Goal: Task Accomplishment & Management: Complete application form

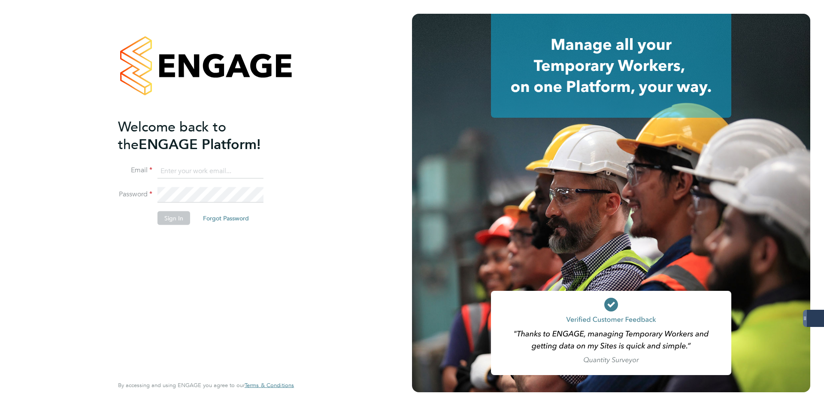
type input "codonovan@skilledcareers.co.uk"
drag, startPoint x: 130, startPoint y: 224, endPoint x: 277, endPoint y: 113, distance: 184.2
click at [130, 224] on li "Sign In Forgot Password" at bounding box center [201, 222] width 167 height 22
click at [177, 224] on button "Sign In" at bounding box center [174, 218] width 33 height 14
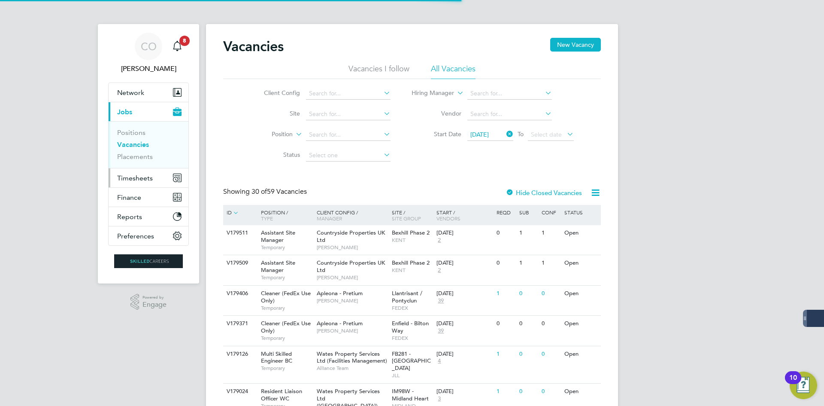
click at [140, 182] on button "Timesheets" at bounding box center [149, 177] width 80 height 19
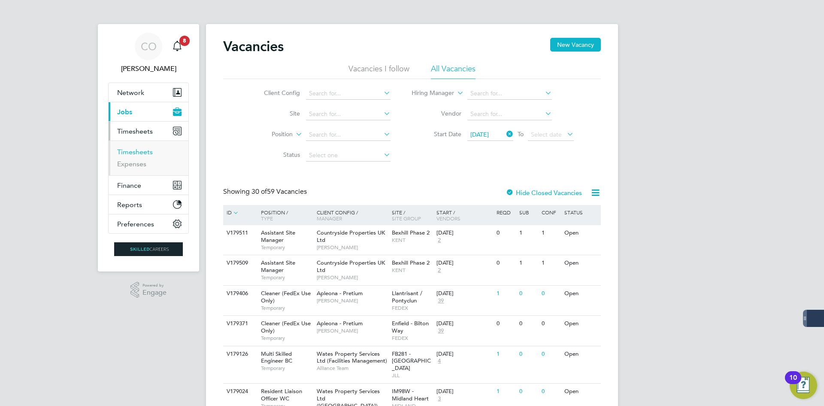
click at [136, 152] on link "Timesheets" at bounding box center [135, 152] width 36 height 8
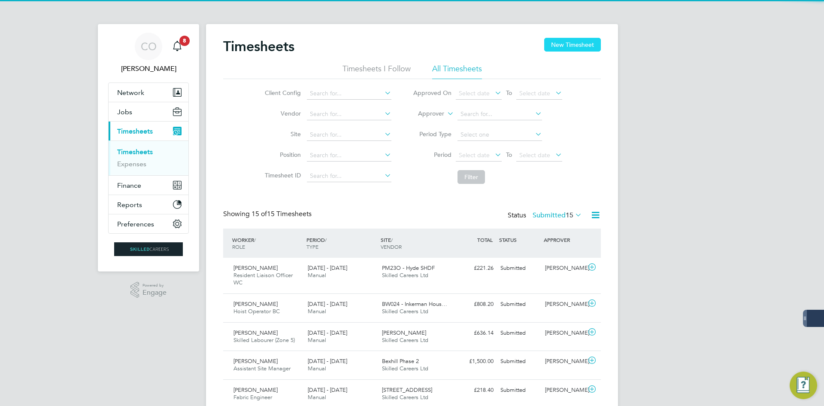
click at [556, 43] on button "New Timesheet" at bounding box center [572, 45] width 57 height 14
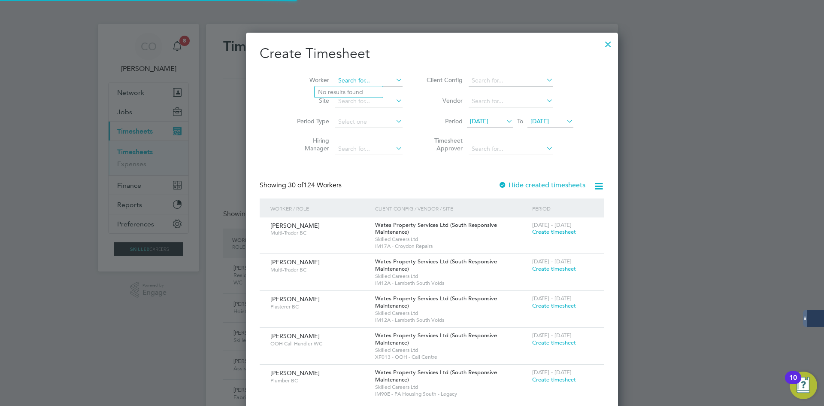
click at [335, 84] on input at bounding box center [368, 81] width 67 height 12
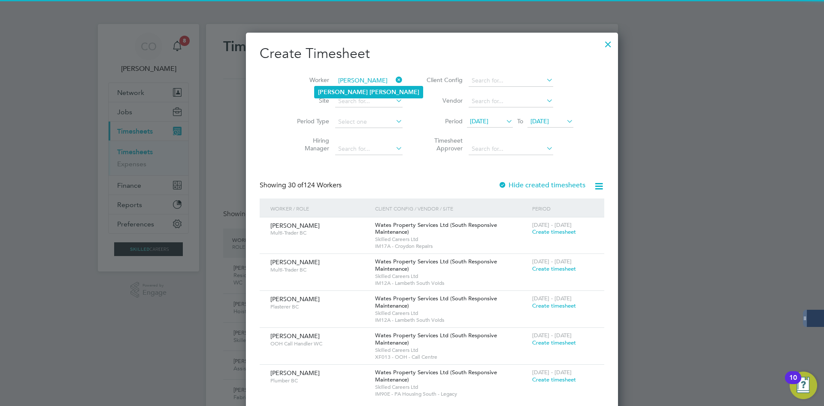
click at [326, 89] on b "[PERSON_NAME]" at bounding box center [343, 91] width 50 height 7
type input "[PERSON_NAME]"
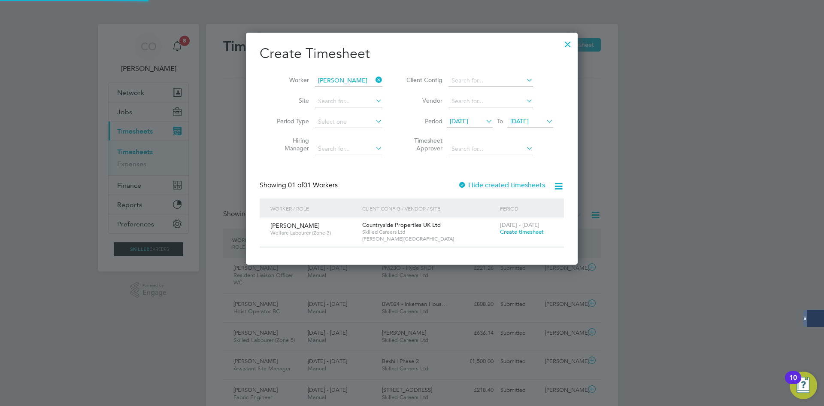
click at [478, 183] on label "Hide created timesheets" at bounding box center [501, 185] width 87 height 9
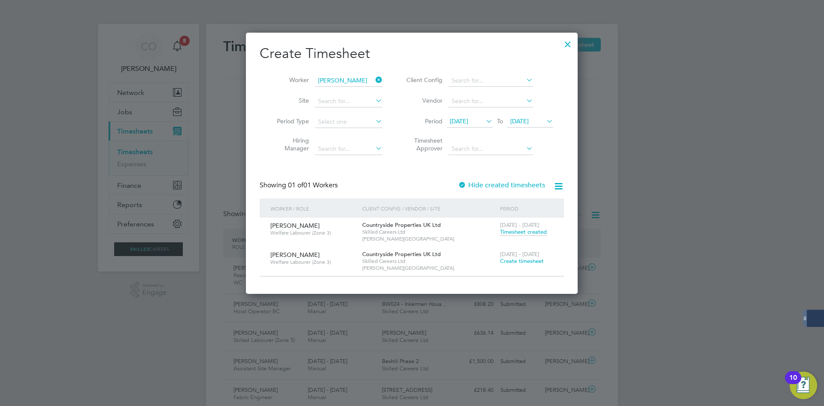
click at [526, 259] on span "Create timesheet" at bounding box center [522, 260] width 44 height 7
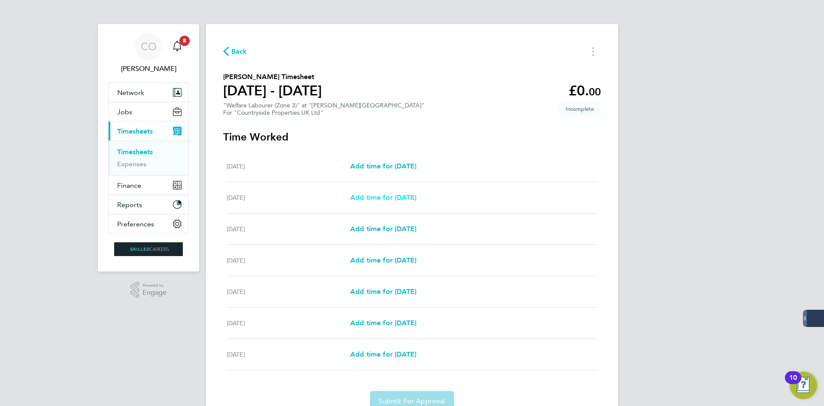
click at [385, 198] on span "Add time for [DATE]" at bounding box center [383, 197] width 66 height 8
select select "30"
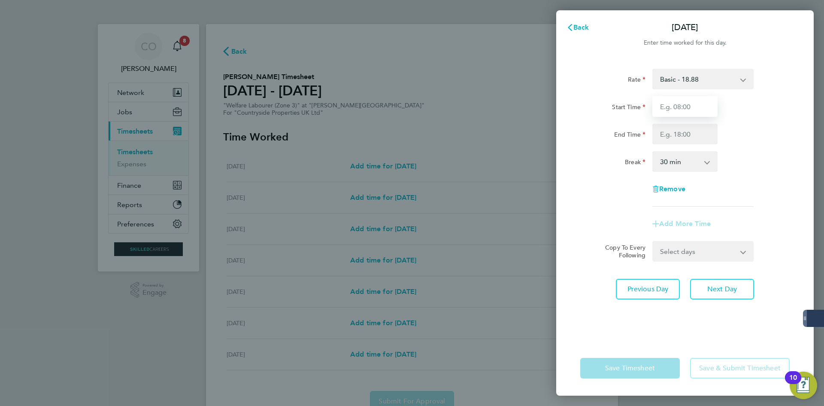
click at [658, 106] on input "Start Time" at bounding box center [684, 106] width 65 height 21
type input "09:45"
click at [675, 126] on input "End Time" at bounding box center [684, 134] width 65 height 21
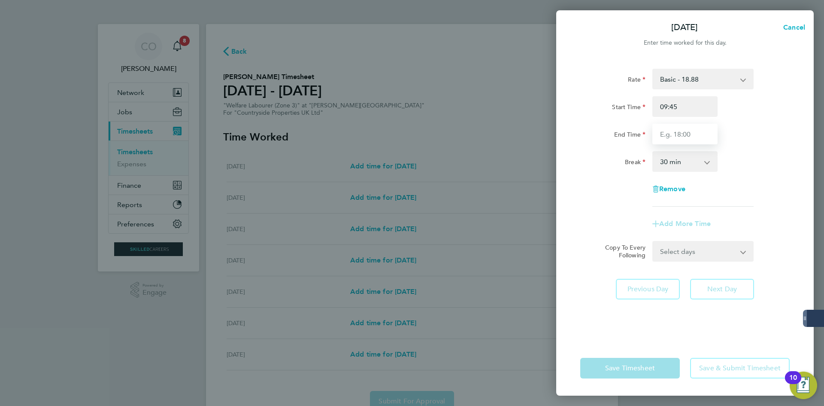
type input "13:45"
click at [675, 164] on select "0 min 15 min 30 min 45 min 60 min 75 min 90 min" at bounding box center [679, 161] width 53 height 19
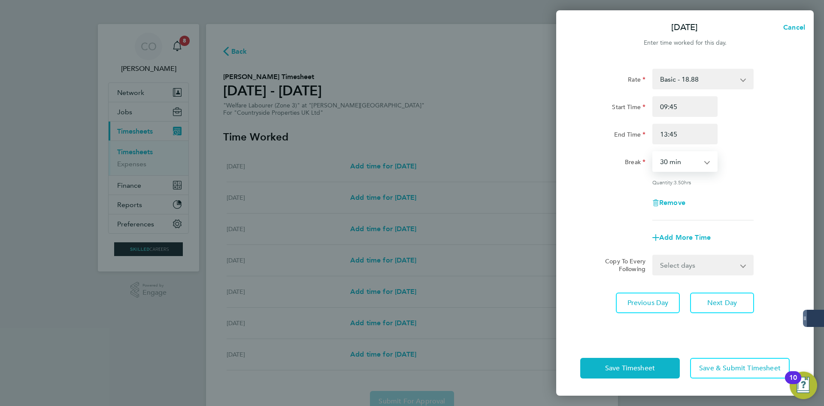
select select "0"
click at [653, 152] on select "0 min 15 min 30 min 45 min 60 min 75 min 90 min" at bounding box center [679, 161] width 53 height 19
click at [695, 262] on select "Select days Day Weekday (Mon-Fri) Weekend (Sat-Sun) [DATE] [DATE] [DATE] [DATE]…" at bounding box center [698, 264] width 90 height 19
select select "WEEKDAY"
click at [653, 255] on select "Select days Day Weekday (Mon-Fri) Weekend (Sat-Sun) [DATE] [DATE] [DATE] [DATE]…" at bounding box center [698, 264] width 90 height 19
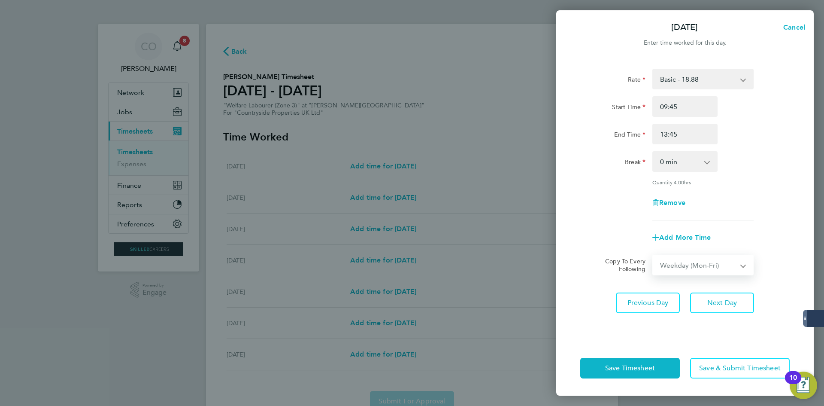
select select "[DATE]"
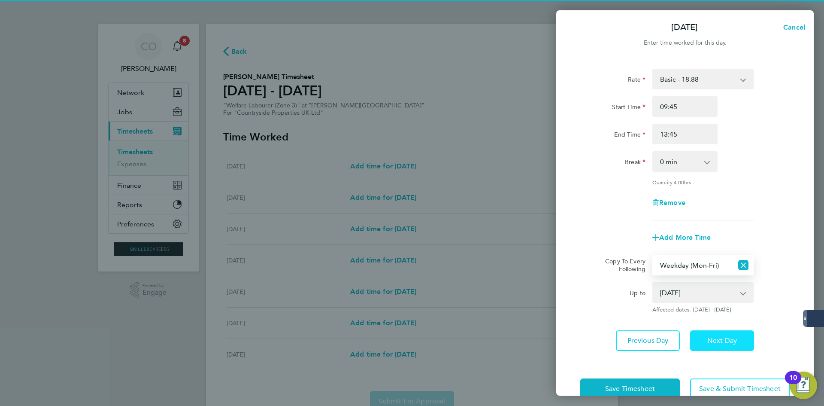
click at [714, 338] on span "Next Day" at bounding box center [722, 340] width 30 height 9
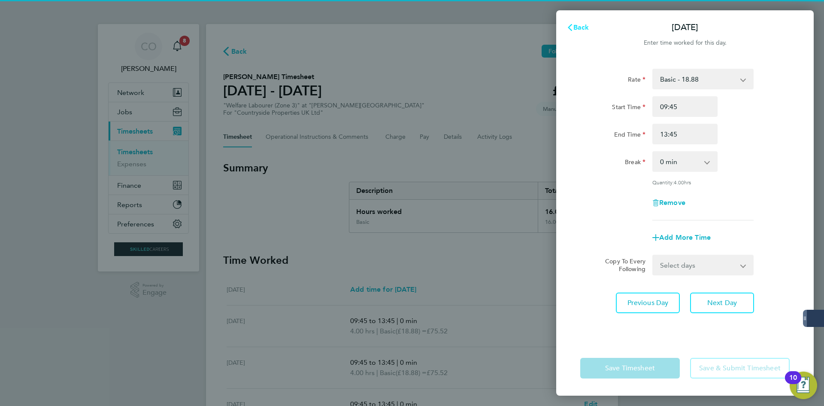
click at [580, 31] on button "Back" at bounding box center [578, 27] width 40 height 17
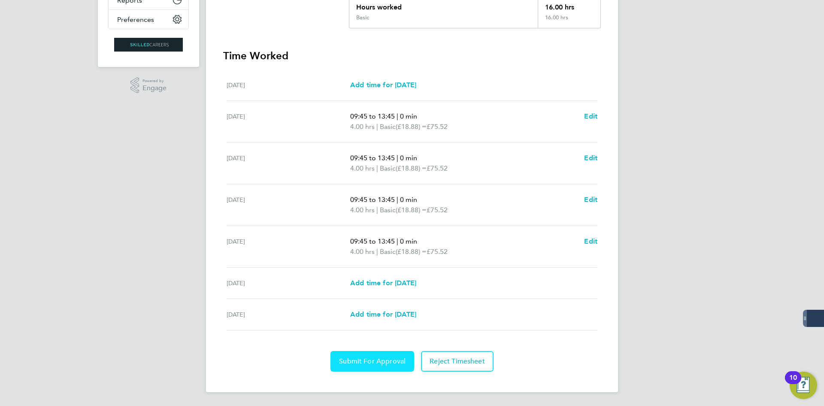
click at [376, 357] on span "Submit For Approval" at bounding box center [372, 361] width 67 height 9
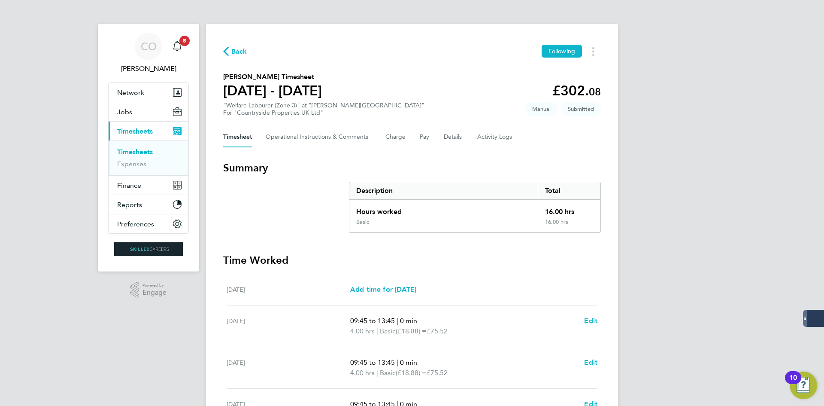
click at [245, 50] on span "Back" at bounding box center [239, 51] width 16 height 10
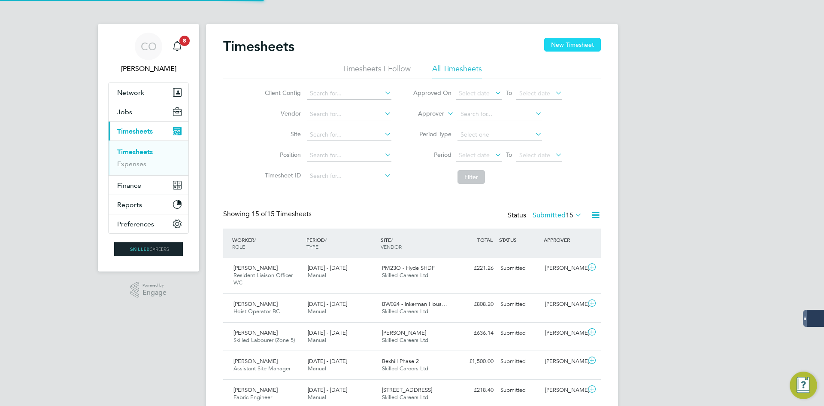
scroll to position [22, 75]
click at [589, 43] on button "New Timesheet" at bounding box center [572, 45] width 57 height 14
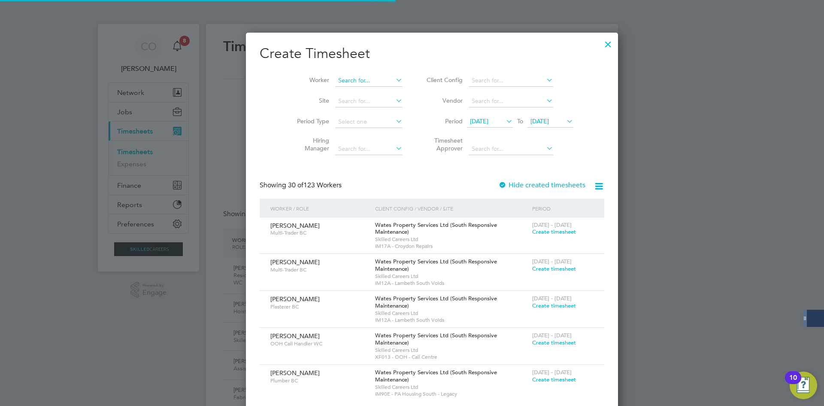
click at [345, 82] on input at bounding box center [368, 81] width 67 height 12
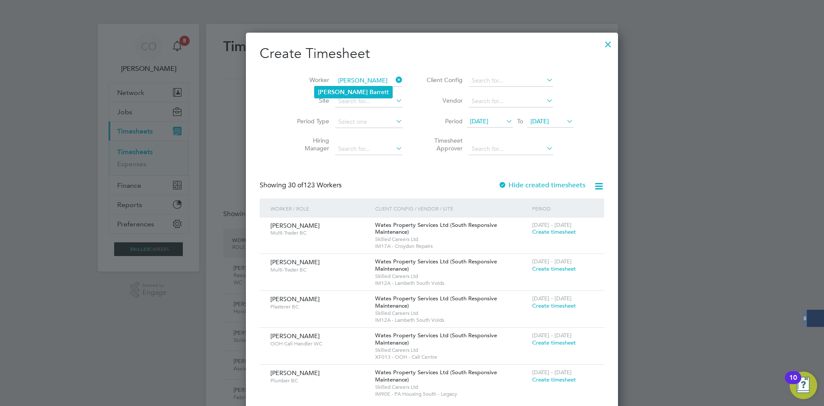
click at [355, 90] on li "[PERSON_NAME]" at bounding box center [354, 92] width 78 height 12
type input "[PERSON_NAME]"
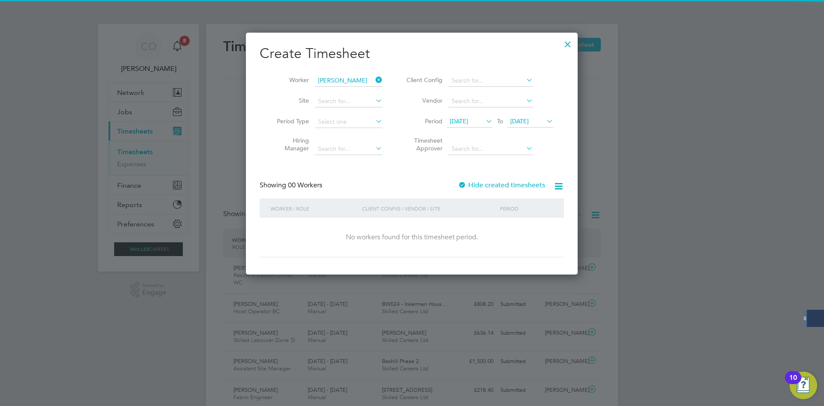
click at [494, 185] on label "Hide created timesheets" at bounding box center [501, 185] width 87 height 9
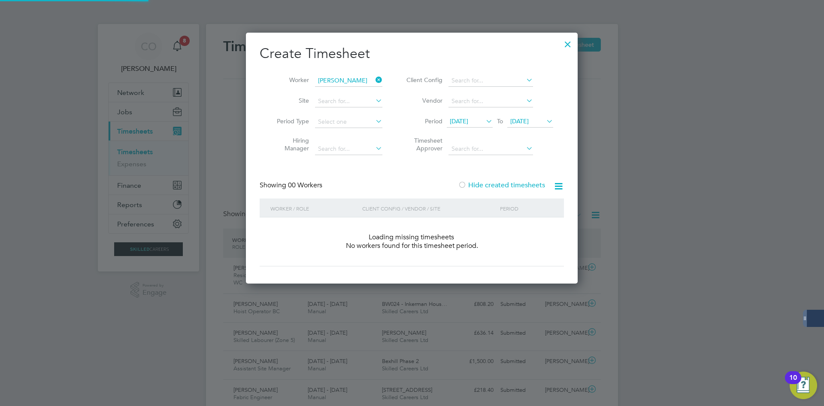
click at [494, 185] on label "Hide created timesheets" at bounding box center [501, 185] width 87 height 9
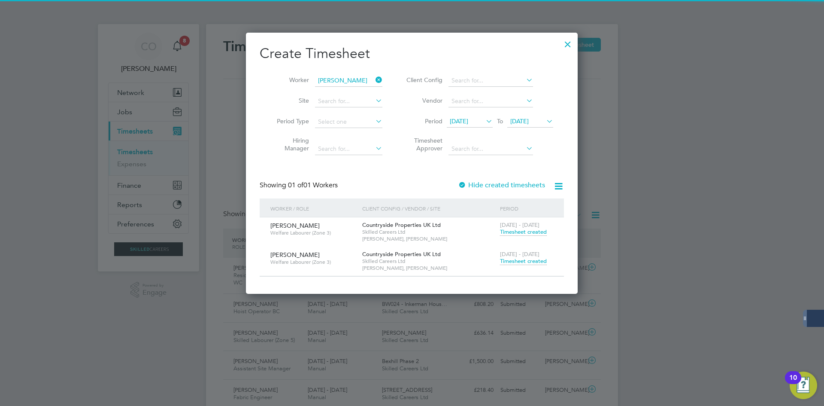
click at [518, 260] on span "Timesheet created" at bounding box center [523, 261] width 47 height 8
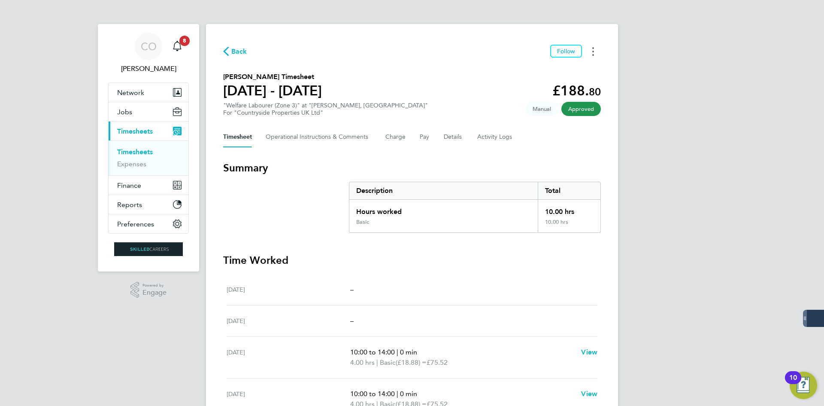
click at [592, 54] on icon "Timesheets Menu" at bounding box center [593, 51] width 2 height 9
click at [559, 72] on link "Download timesheet" at bounding box center [549, 70] width 103 height 17
click at [595, 52] on button "Timesheets Menu" at bounding box center [592, 51] width 15 height 13
drag, startPoint x: 487, startPoint y: 48, endPoint x: 466, endPoint y: 54, distance: 21.5
click at [487, 48] on div "Back Follow Download timesheet" at bounding box center [412, 51] width 378 height 13
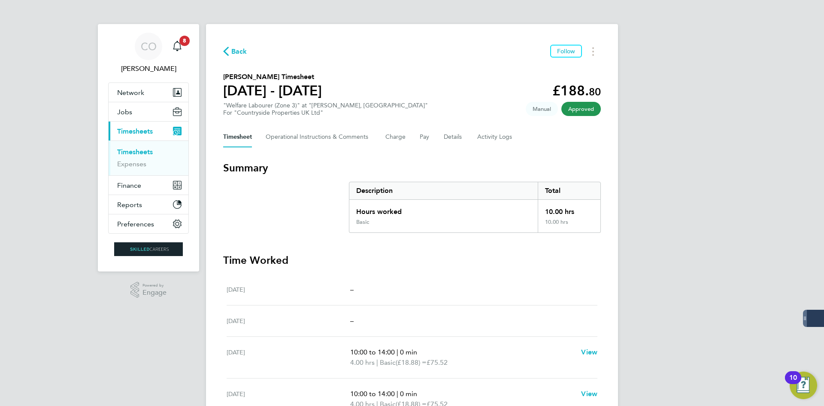
click at [233, 52] on span "Back" at bounding box center [239, 51] width 16 height 10
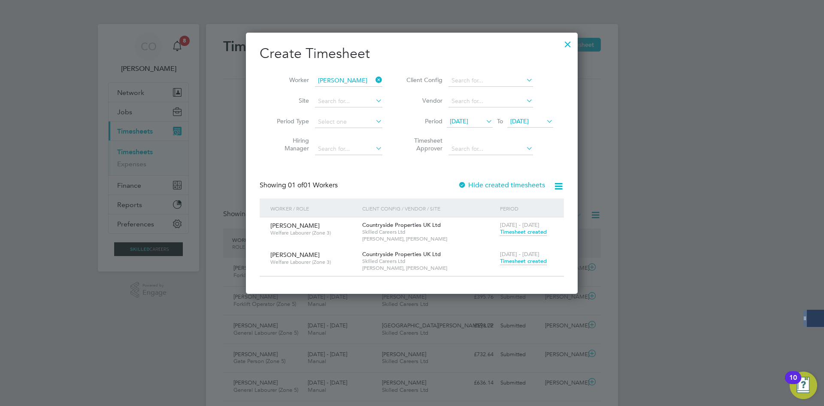
scroll to position [22, 75]
click at [374, 80] on icon at bounding box center [374, 80] width 0 height 12
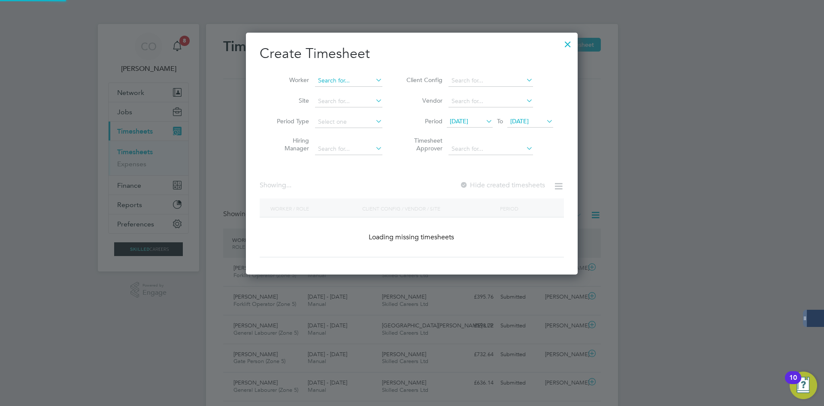
click at [357, 80] on input at bounding box center [348, 81] width 67 height 12
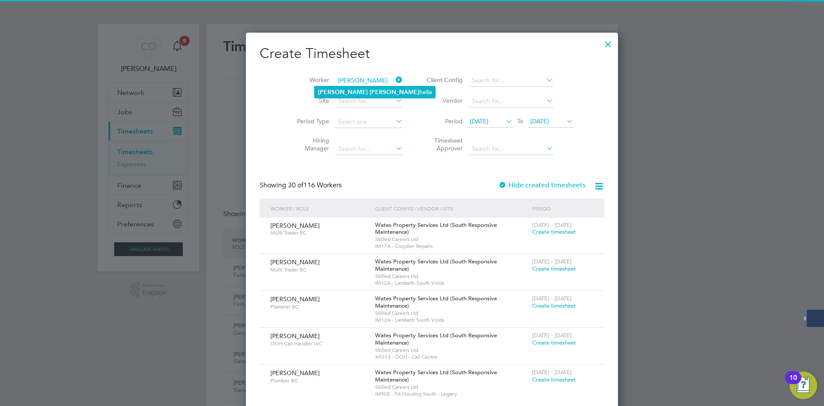
click at [363, 93] on li "[PERSON_NAME] hella" at bounding box center [375, 92] width 121 height 12
type input "[PERSON_NAME]"
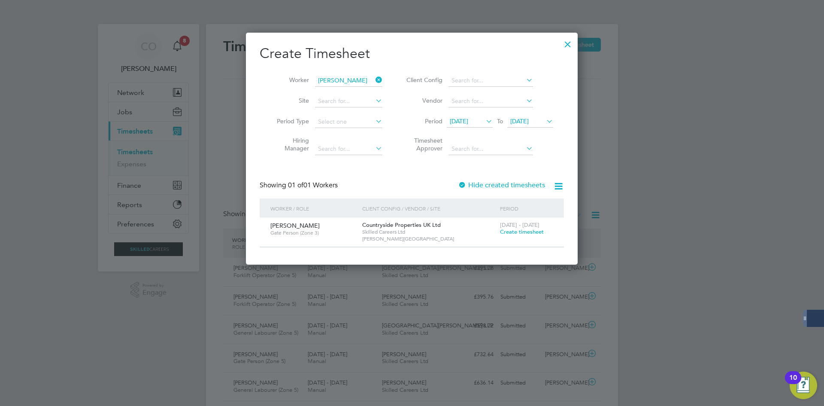
click at [495, 189] on div "Showing 01 of 01 Workers Hide created timesheets" at bounding box center [412, 190] width 304 height 18
click at [494, 184] on label "Hide created timesheets" at bounding box center [501, 185] width 87 height 9
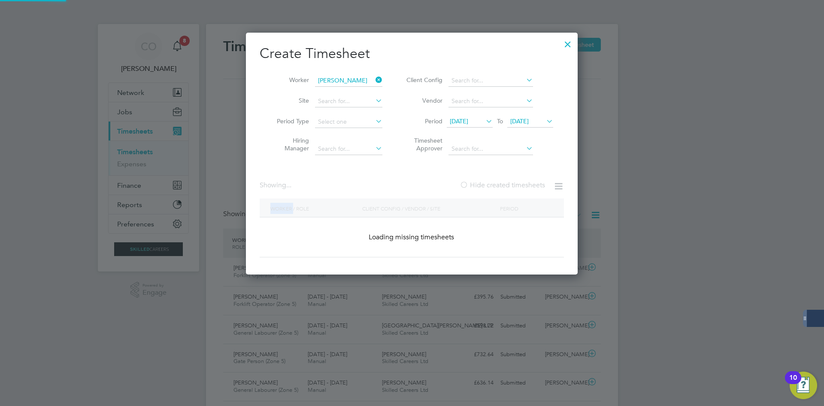
click at [492, 184] on label "Hide created timesheets" at bounding box center [502, 185] width 85 height 9
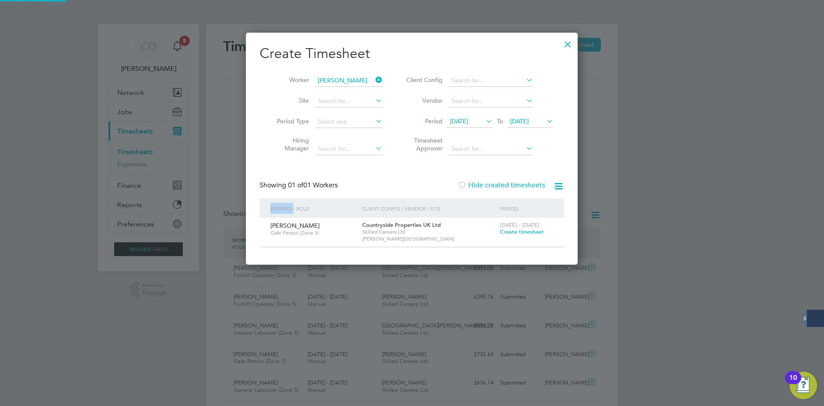
click at [491, 186] on label "Hide created timesheets" at bounding box center [501, 185] width 87 height 9
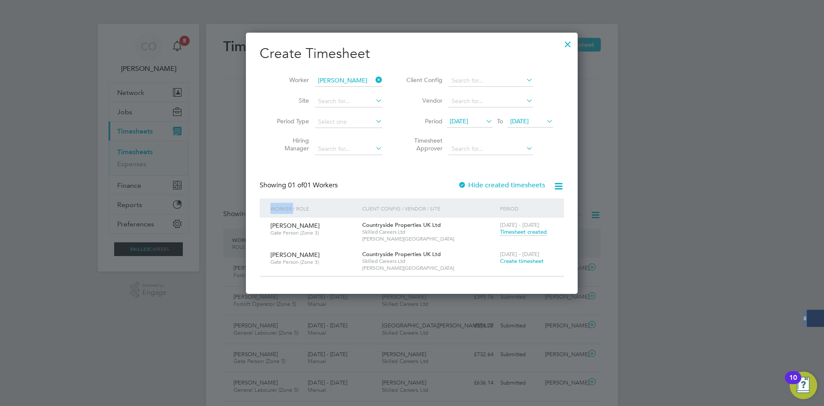
click at [527, 264] on span "Create timesheet" at bounding box center [522, 260] width 44 height 7
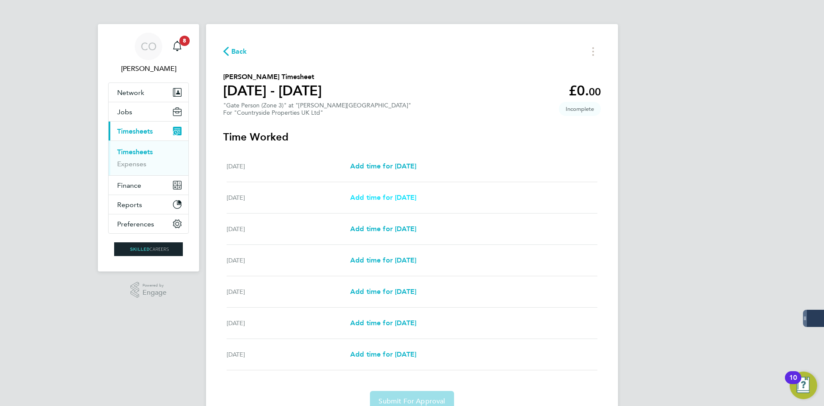
click at [387, 197] on span "Add time for [DATE]" at bounding box center [383, 197] width 66 height 8
select select "30"
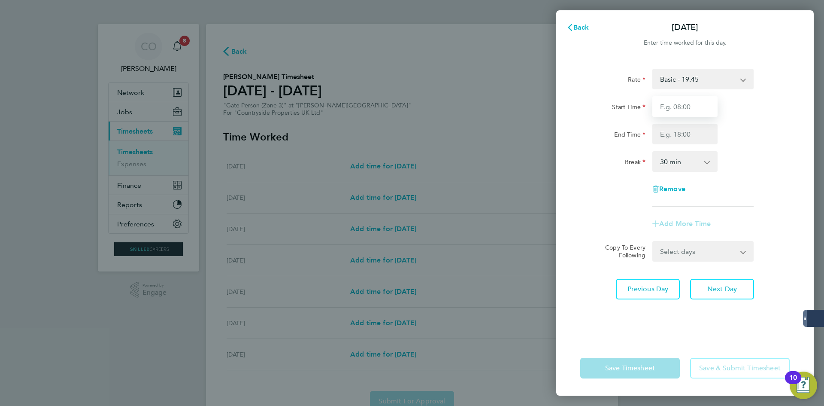
click at [664, 106] on input "Start Time" at bounding box center [684, 106] width 65 height 21
type input "07:00"
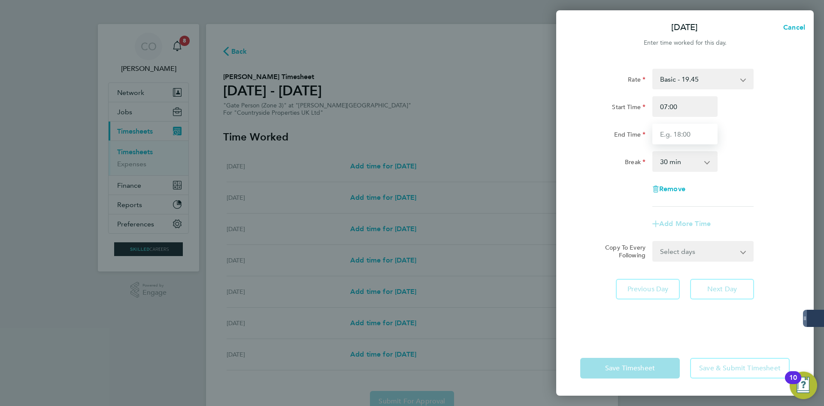
click at [677, 136] on input "End Time" at bounding box center [684, 134] width 65 height 21
type input "17:00"
click at [682, 167] on select "0 min 15 min 30 min 45 min 60 min 75 min 90 min" at bounding box center [679, 161] width 53 height 19
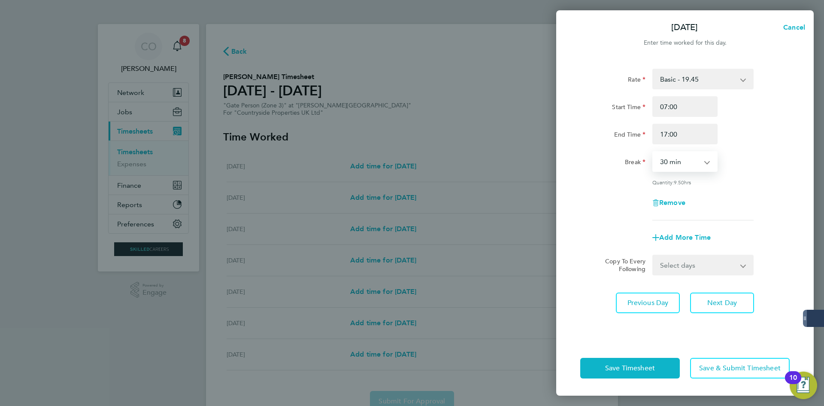
select select "60"
click at [653, 152] on select "0 min 15 min 30 min 45 min 60 min 75 min 90 min" at bounding box center [679, 161] width 53 height 19
click at [688, 267] on select "Select days Day Weekday (Mon-Fri) Weekend (Sat-Sun) [DATE] [DATE] [DATE] [DATE]…" at bounding box center [698, 264] width 90 height 19
select select "WEEKDAY"
click at [653, 255] on select "Select days Day Weekday (Mon-Fri) Weekend (Sat-Sun) [DATE] [DATE] [DATE] [DATE]…" at bounding box center [698, 264] width 90 height 19
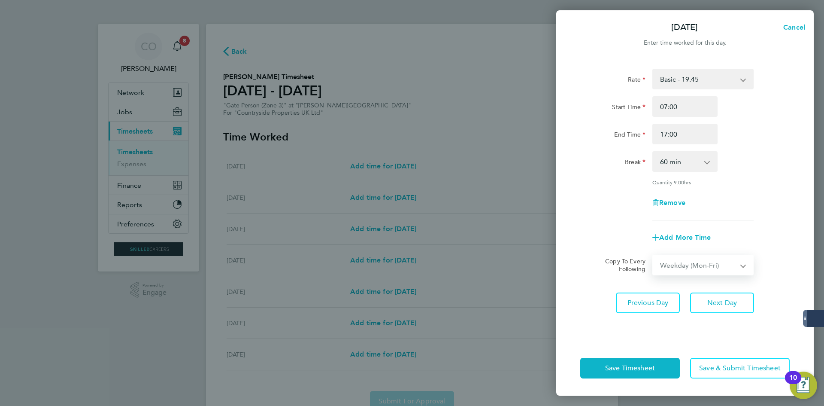
select select "[DATE]"
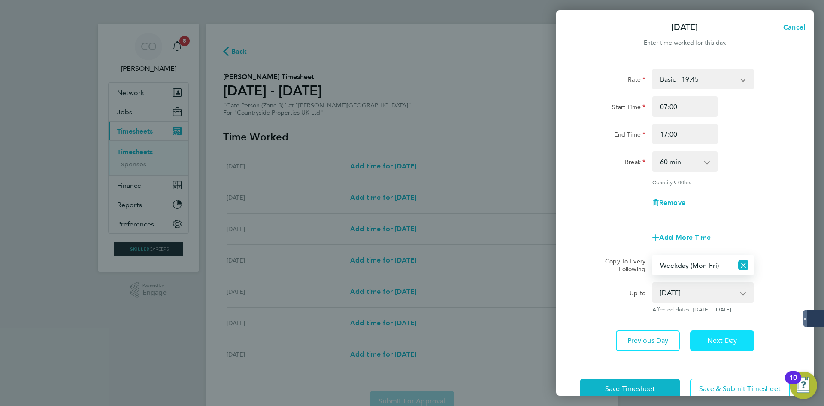
click at [715, 336] on span "Next Day" at bounding box center [722, 340] width 30 height 9
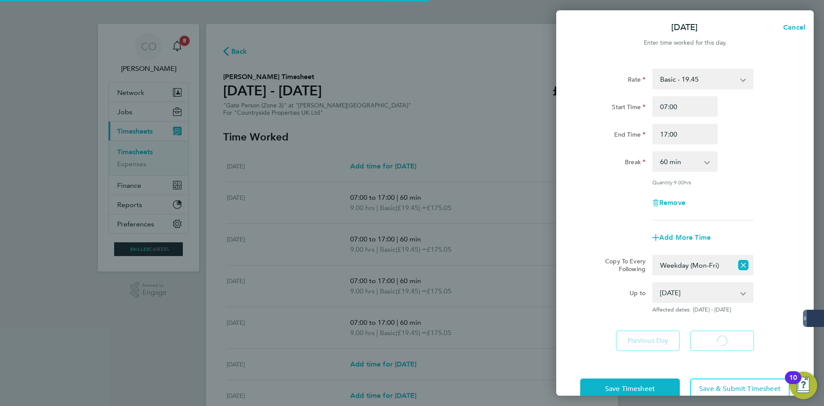
select select "60"
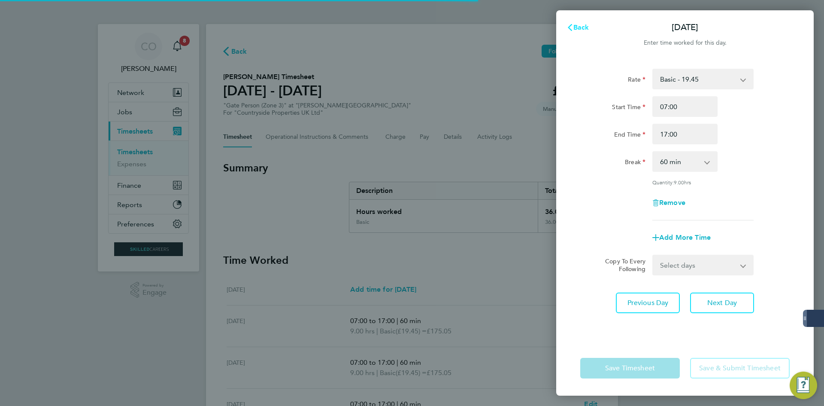
click at [581, 31] on span "Back" at bounding box center [581, 27] width 16 height 8
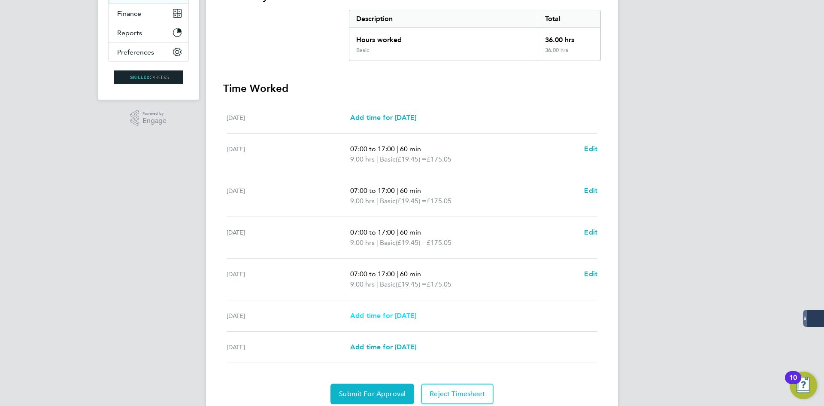
click at [395, 317] on span "Add time for [DATE]" at bounding box center [383, 315] width 66 height 8
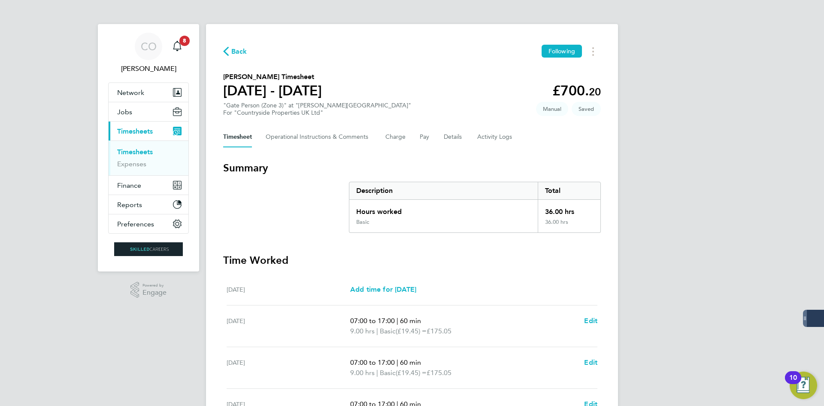
select select "30"
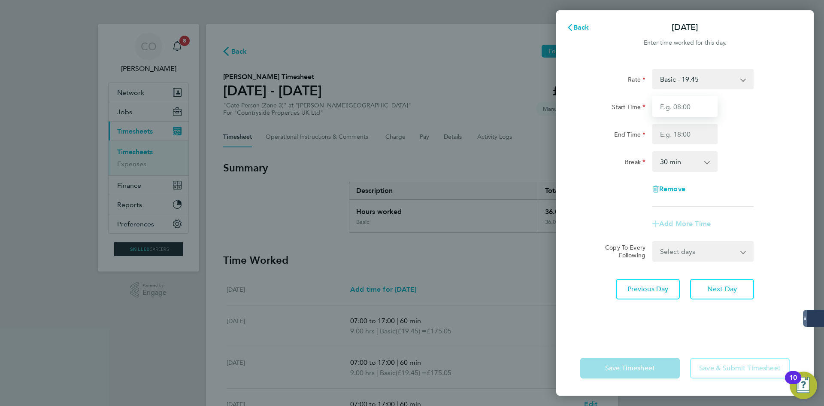
drag, startPoint x: 667, startPoint y: 113, endPoint x: 667, endPoint y: 118, distance: 4.7
click at [667, 113] on input "Start Time" at bounding box center [684, 106] width 65 height 21
type input "07:00"
click at [667, 137] on input "End Time" at bounding box center [684, 134] width 65 height 21
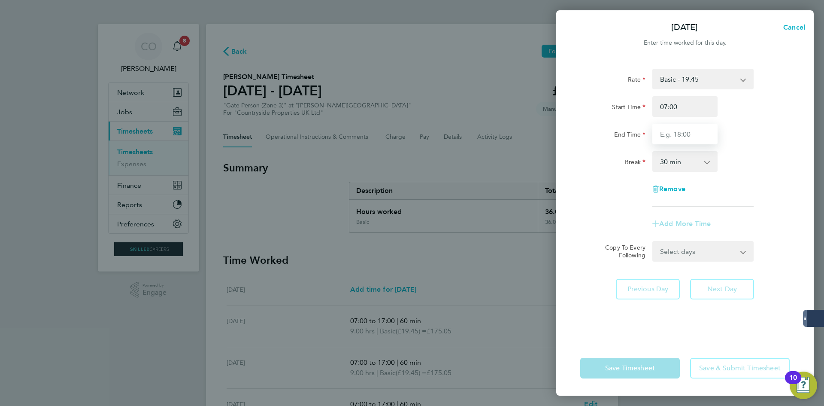
type input "17:00"
drag, startPoint x: 673, startPoint y: 152, endPoint x: 674, endPoint y: 169, distance: 16.7
click at [675, 164] on select "0 min 15 min 30 min 45 min 60 min 75 min 90 min" at bounding box center [679, 161] width 53 height 19
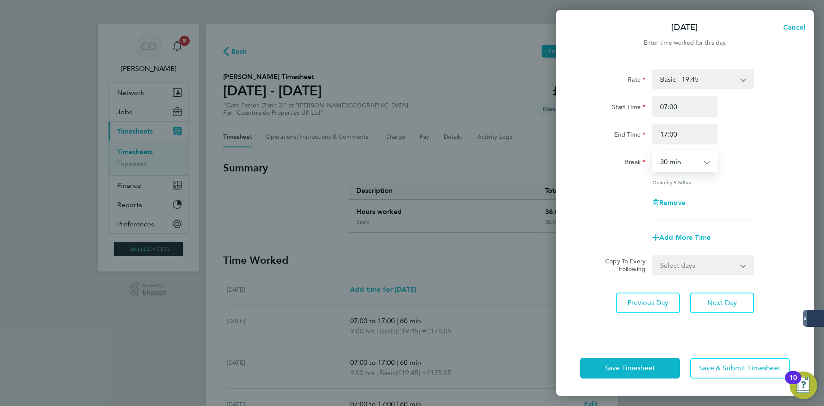
select select "60"
click at [653, 152] on select "0 min 15 min 30 min 45 min 60 min 75 min 90 min" at bounding box center [679, 161] width 53 height 19
click at [703, 305] on button "Next Day" at bounding box center [722, 302] width 64 height 21
select select "30"
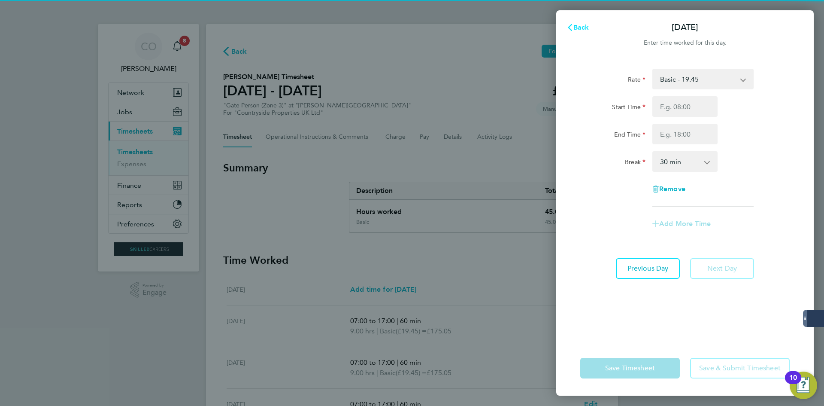
click at [586, 31] on span "Back" at bounding box center [581, 27] width 16 height 8
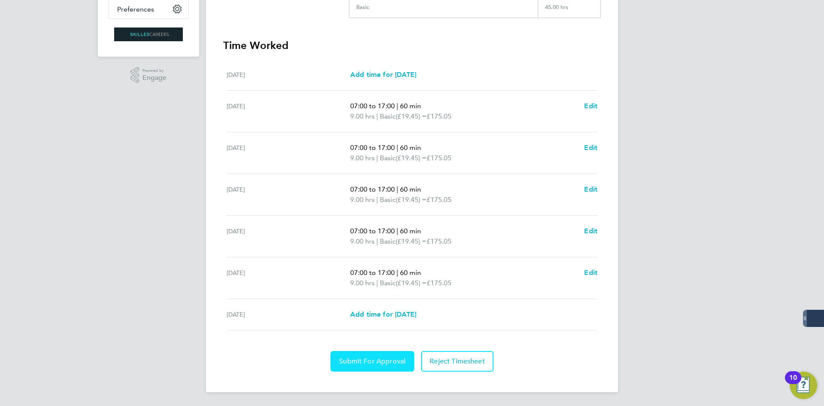
click at [371, 353] on button "Submit For Approval" at bounding box center [372, 361] width 84 height 21
